Goal: Navigation & Orientation: Find specific page/section

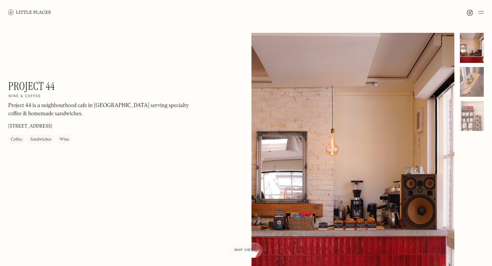
click at [478, 10] on img at bounding box center [480, 12] width 5 height 8
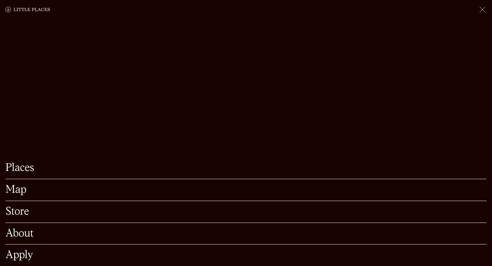
scroll to position [141, 0]
click at [15, 261] on div "Apply" at bounding box center [245, 255] width 481 height 22
click at [20, 255] on link "Apply" at bounding box center [245, 255] width 481 height 11
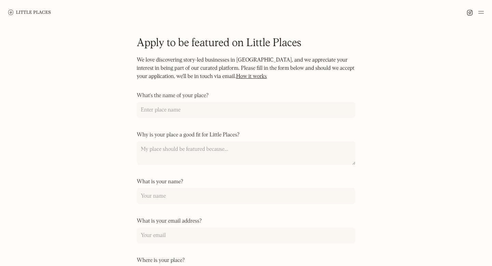
click at [480, 11] on img at bounding box center [480, 12] width 5 height 8
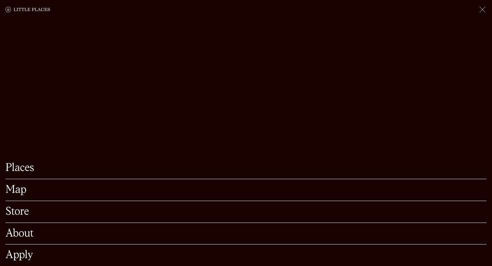
click at [22, 167] on link "Places" at bounding box center [245, 168] width 481 height 11
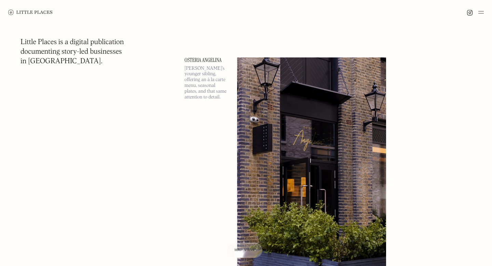
scroll to position [5605, 0]
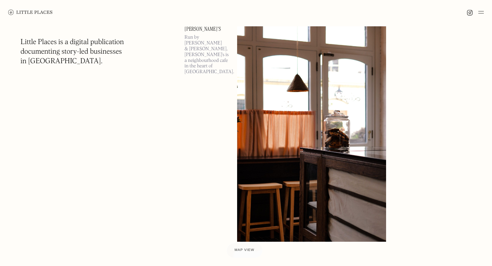
scroll to position [12183, 0]
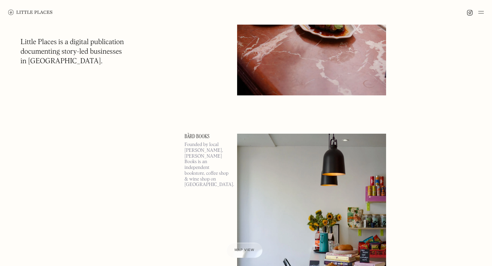
scroll to position [18773, 0]
